Goal: Navigation & Orientation: Find specific page/section

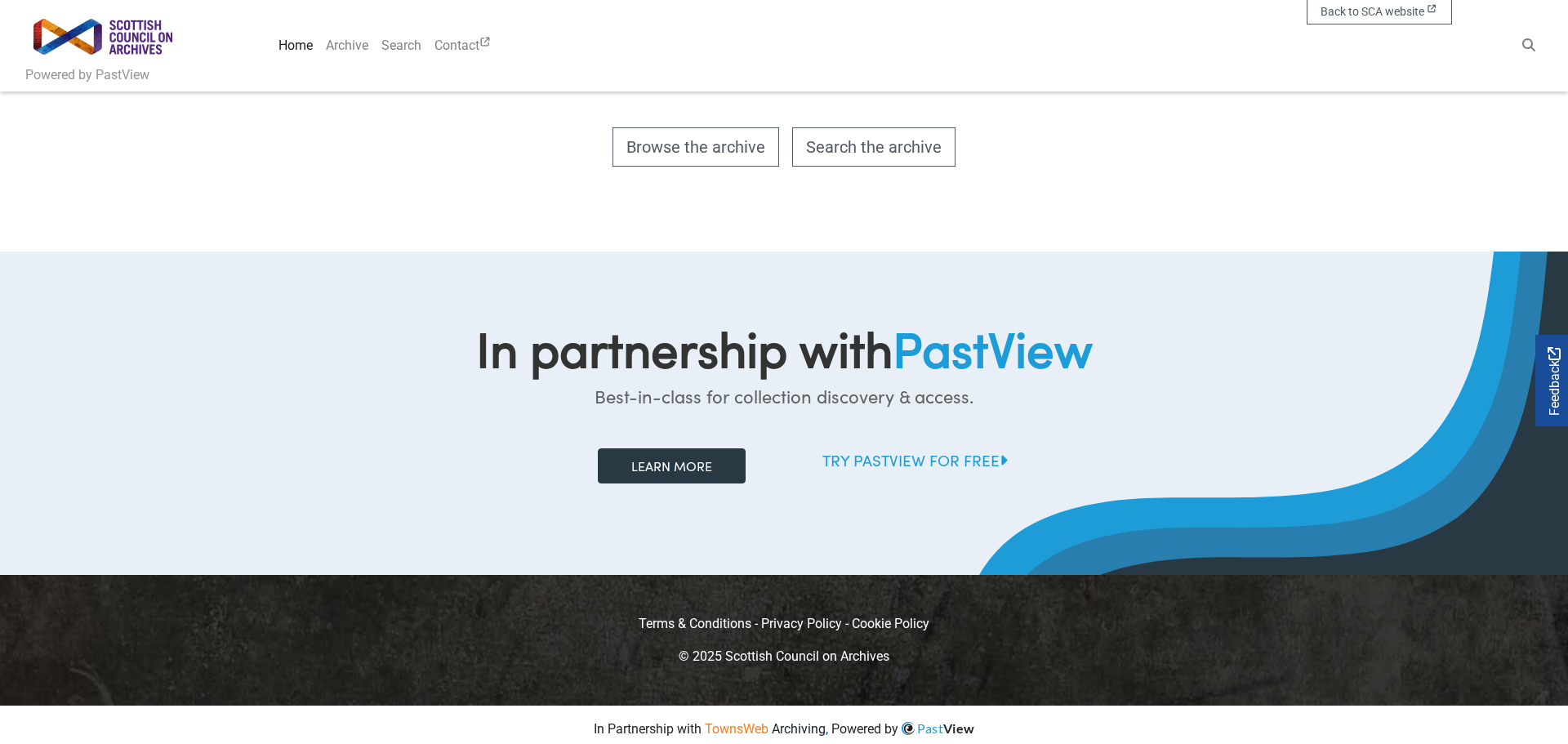
scroll to position [1114, 0]
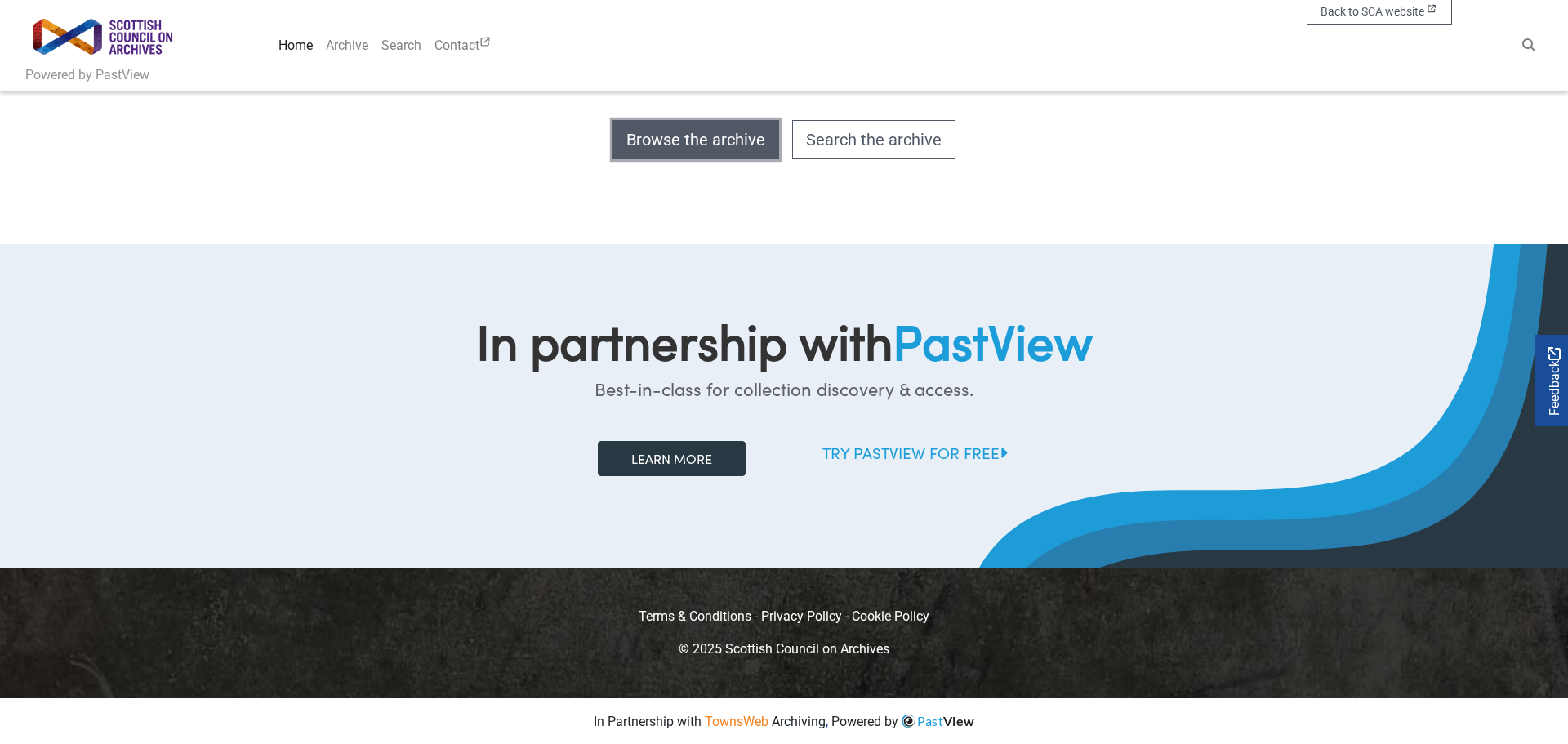
click at [725, 143] on link "Browse the archive" at bounding box center [696, 140] width 167 height 39
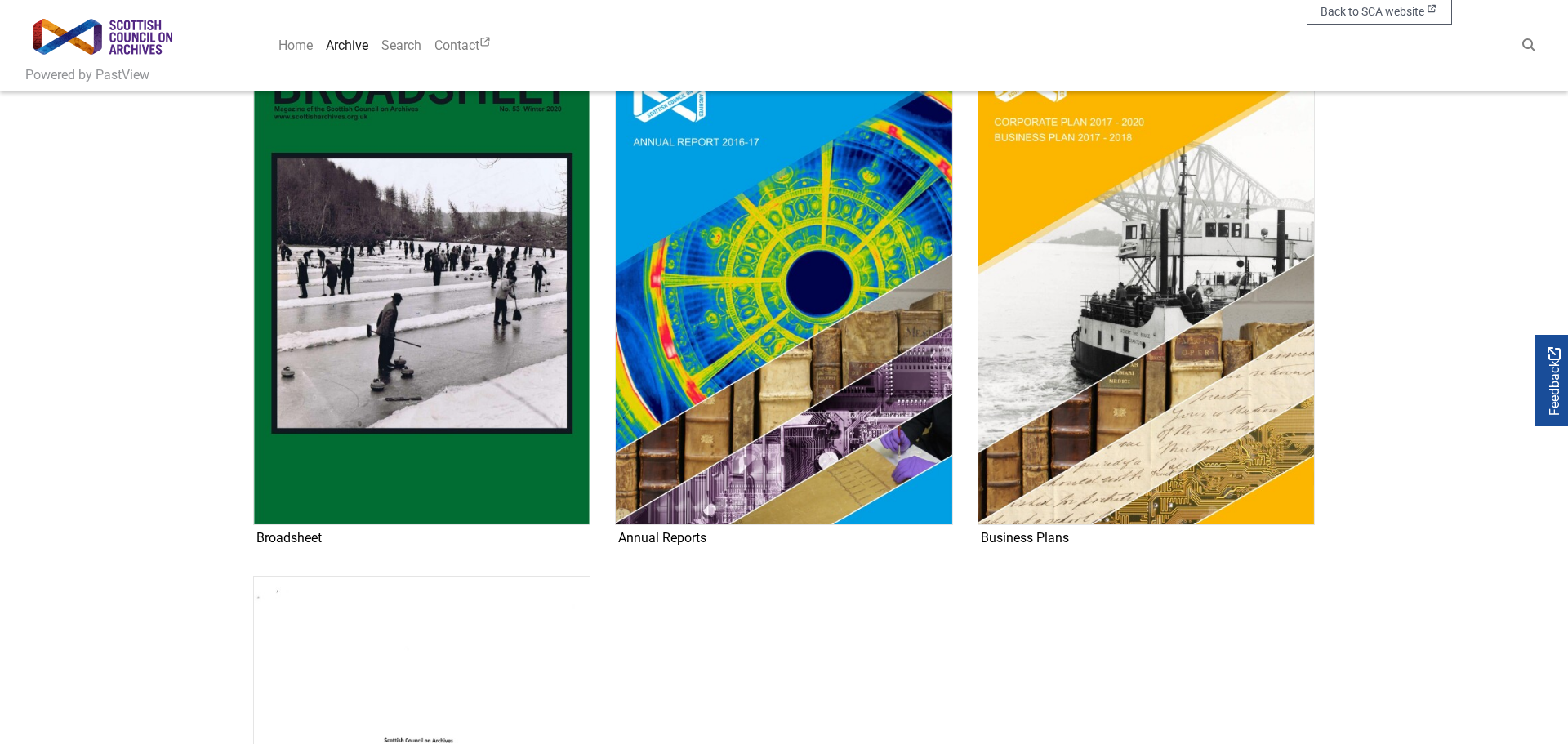
scroll to position [755, 0]
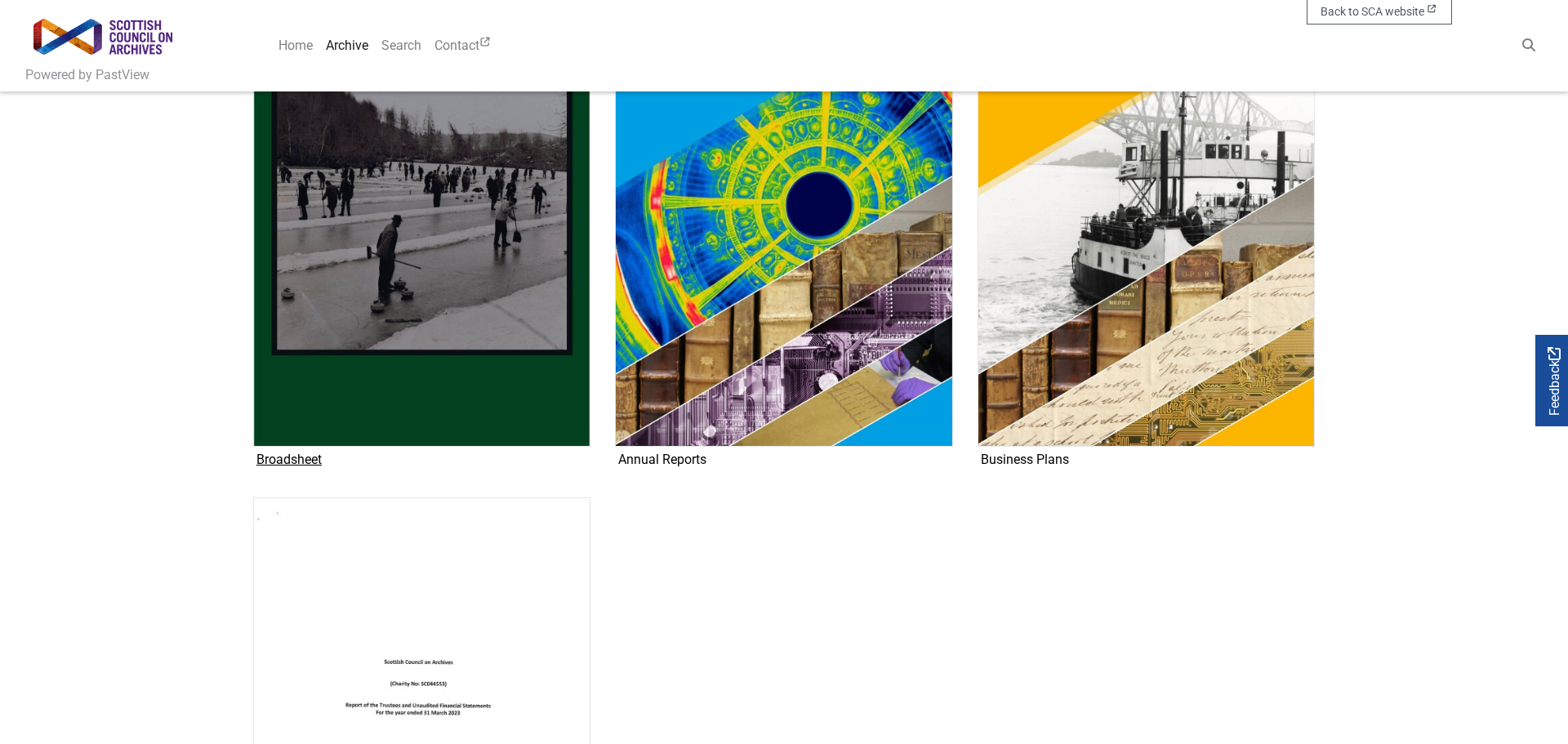
click at [478, 180] on img "Subcollection" at bounding box center [422, 208] width 337 height 476
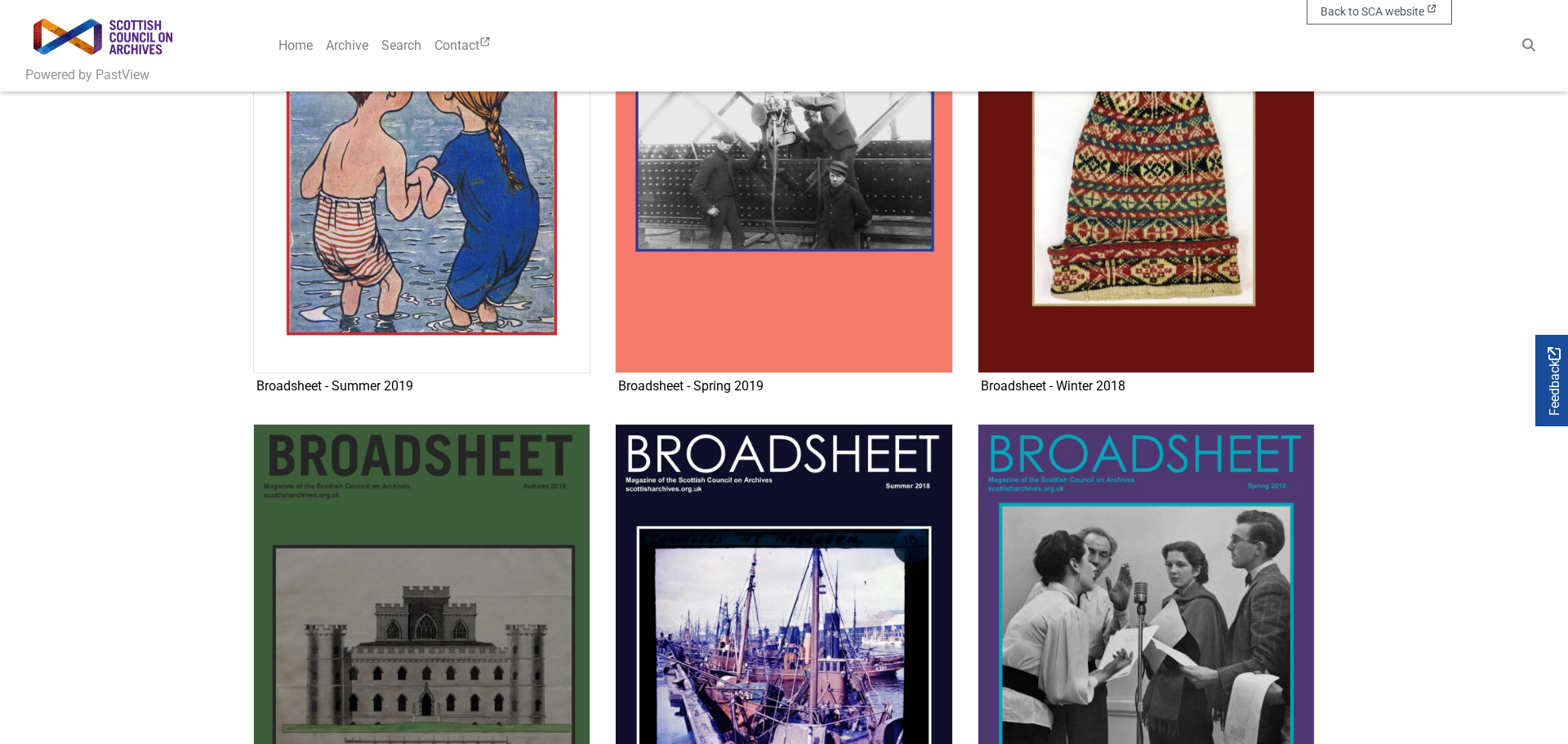
scroll to position [1535, 0]
